Goal: Information Seeking & Learning: Learn about a topic

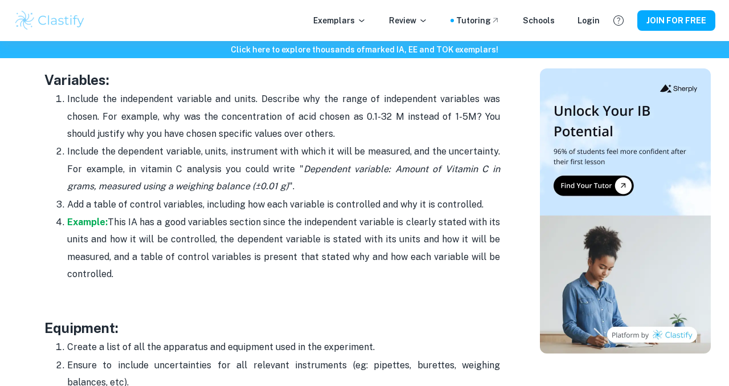
scroll to position [1969, 0]
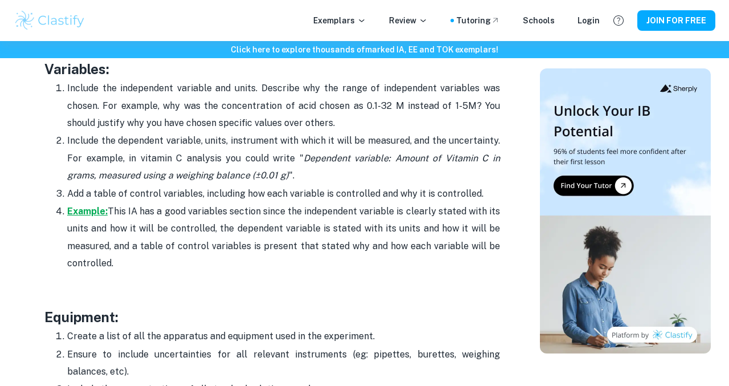
click at [79, 210] on strong "Example:" at bounding box center [87, 211] width 40 height 11
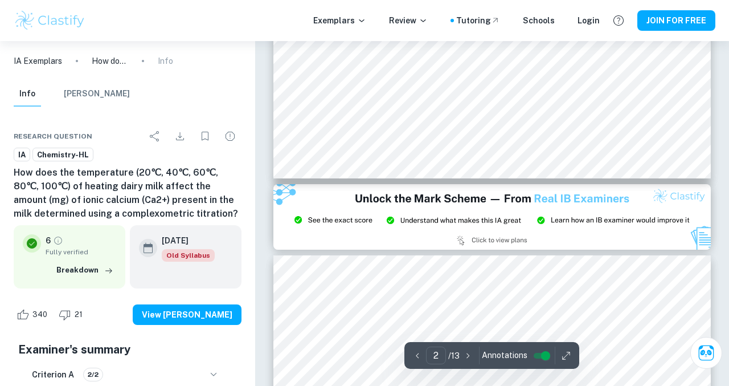
type input "3"
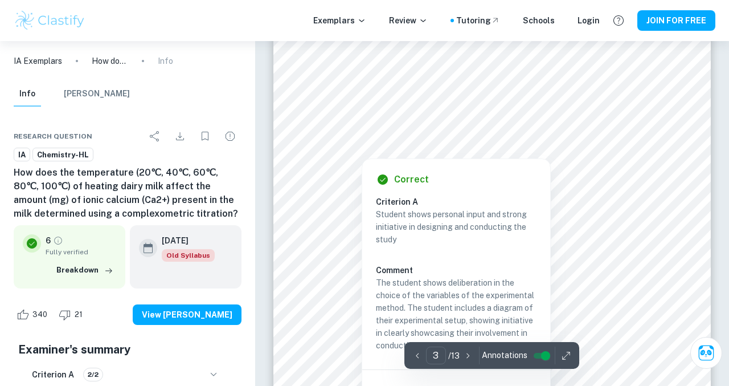
scroll to position [1344, 0]
